Goal: Information Seeking & Learning: Learn about a topic

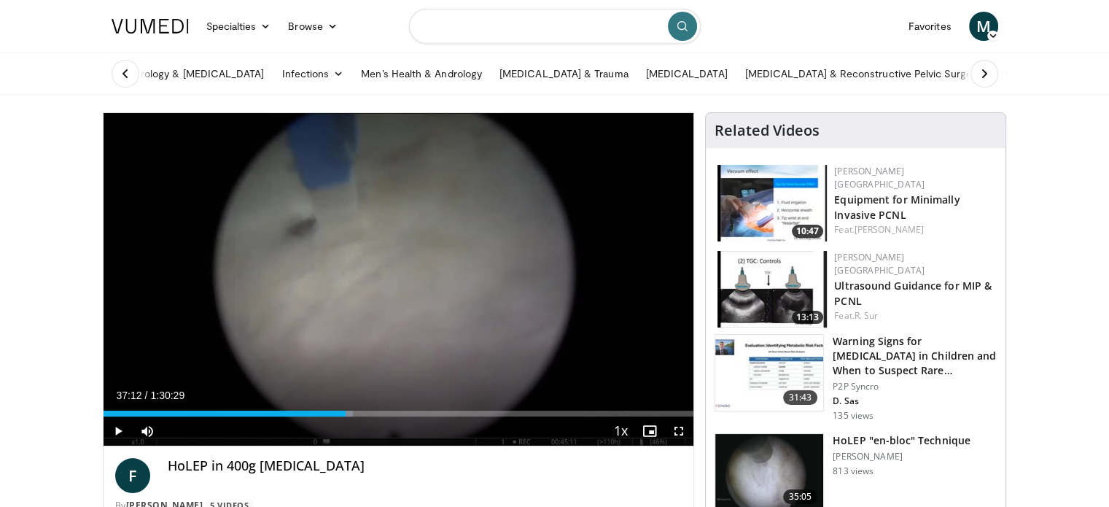
click at [467, 28] on input "Search topics, interventions" at bounding box center [555, 26] width 292 height 35
type input "**********"
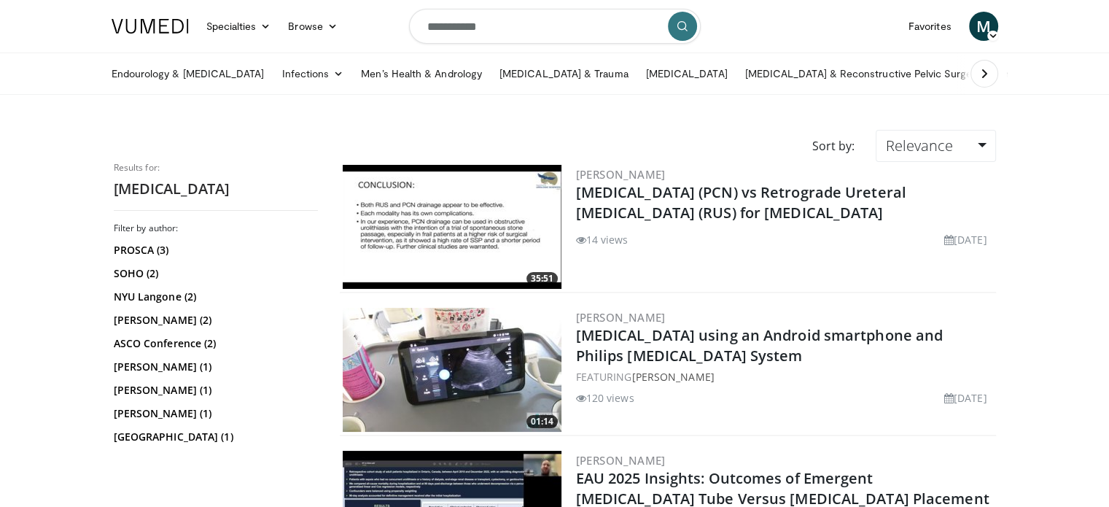
scroll to position [146, 0]
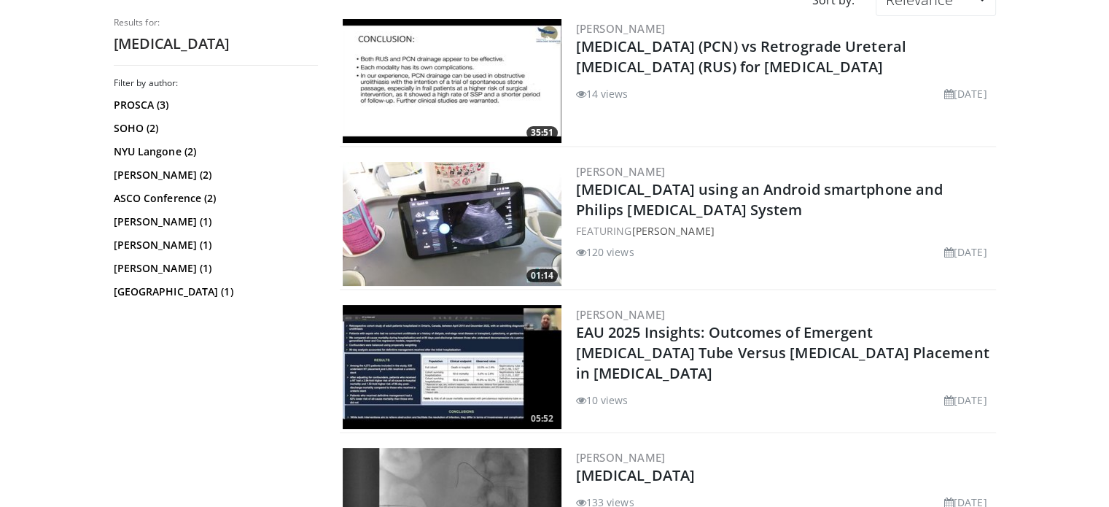
click at [475, 386] on img at bounding box center [452, 367] width 219 height 124
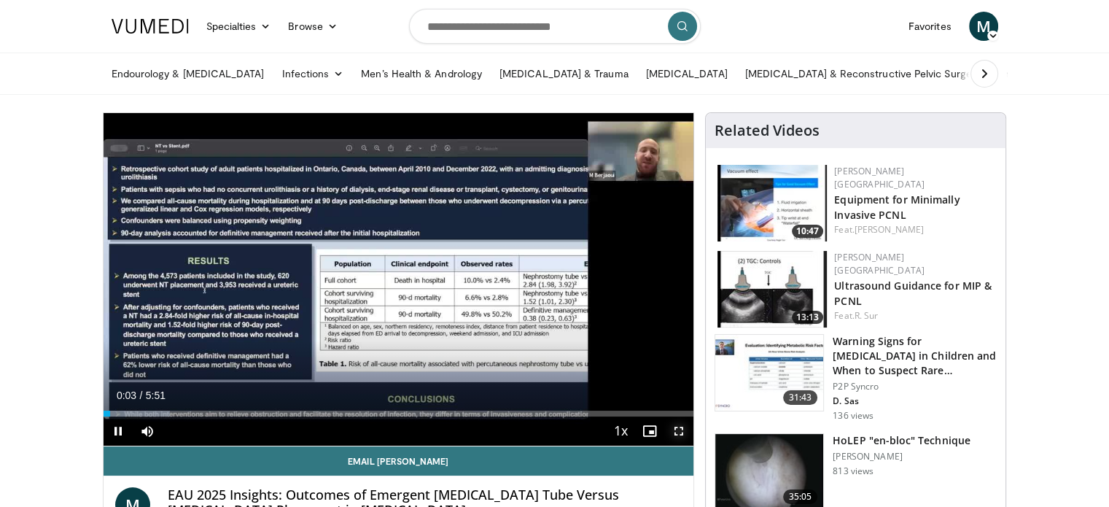
click at [683, 430] on span "Video Player" at bounding box center [678, 430] width 29 height 29
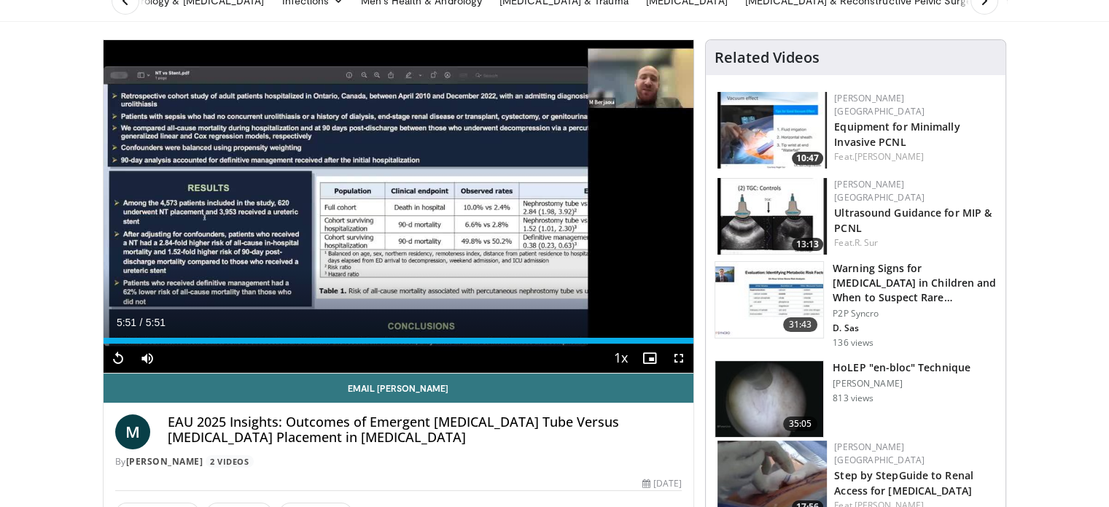
scroll to position [292, 0]
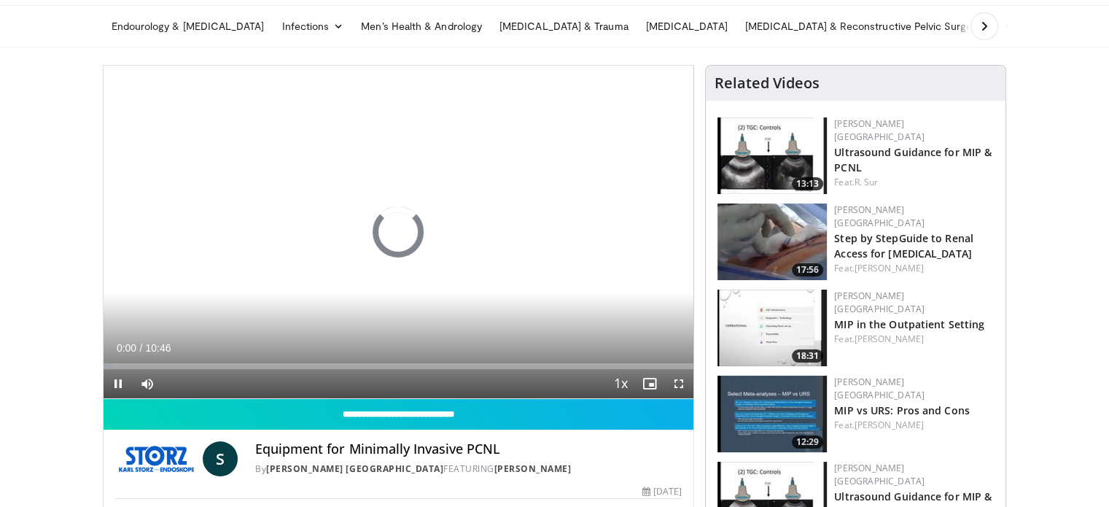
scroll to position [73, 0]
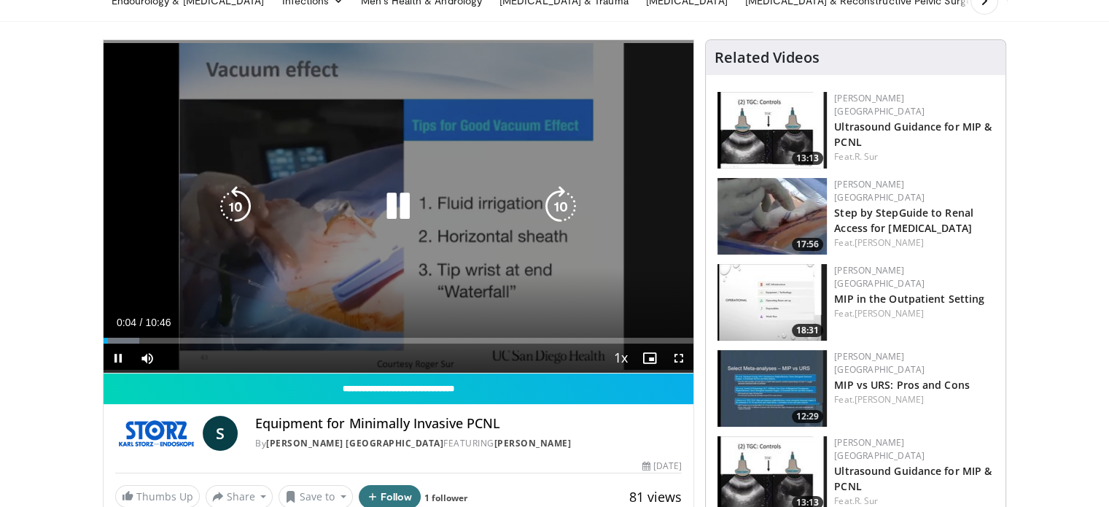
click at [411, 200] on icon "Video Player" at bounding box center [398, 206] width 41 height 41
